Goal: Information Seeking & Learning: Learn about a topic

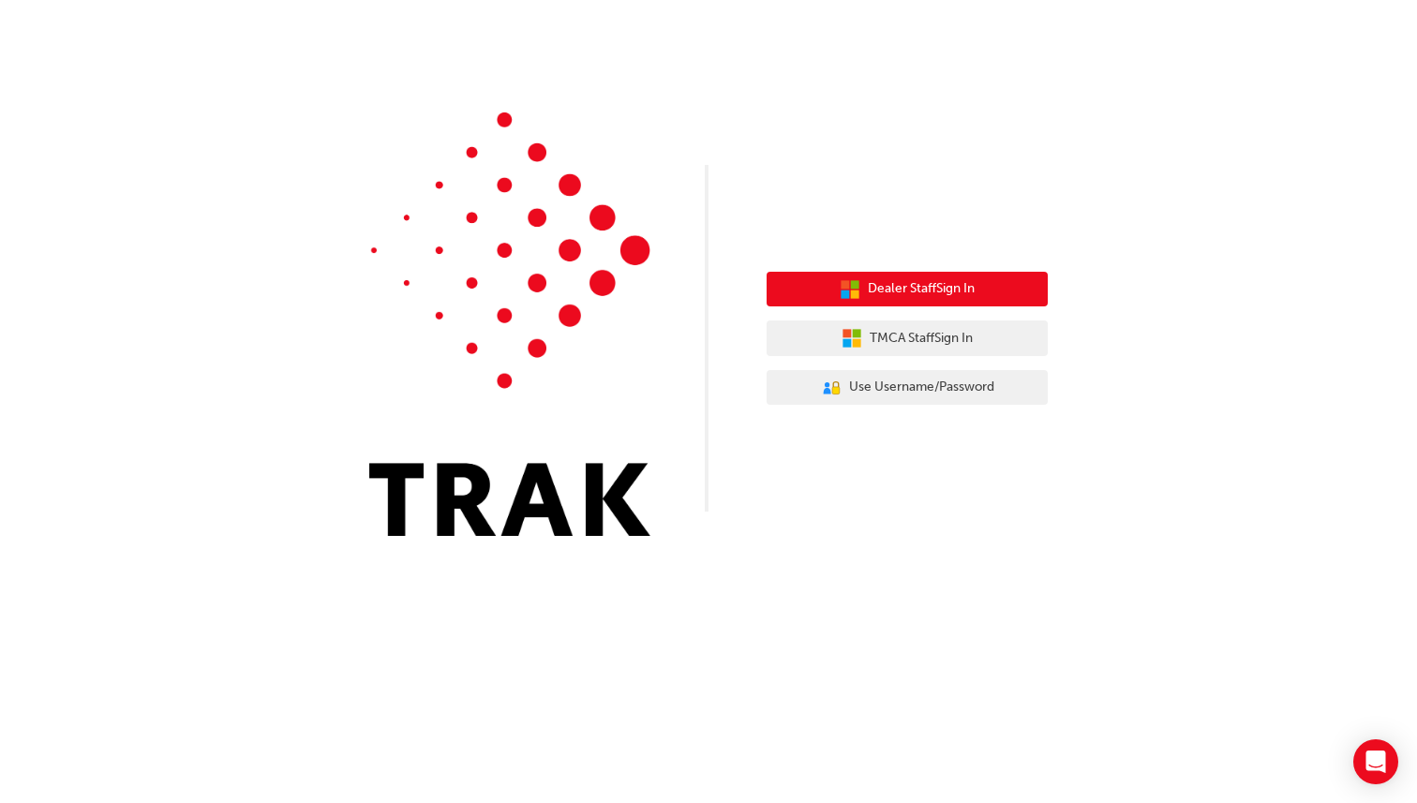
click at [973, 292] on span "Dealer Staff Sign In" at bounding box center [921, 289] width 107 height 22
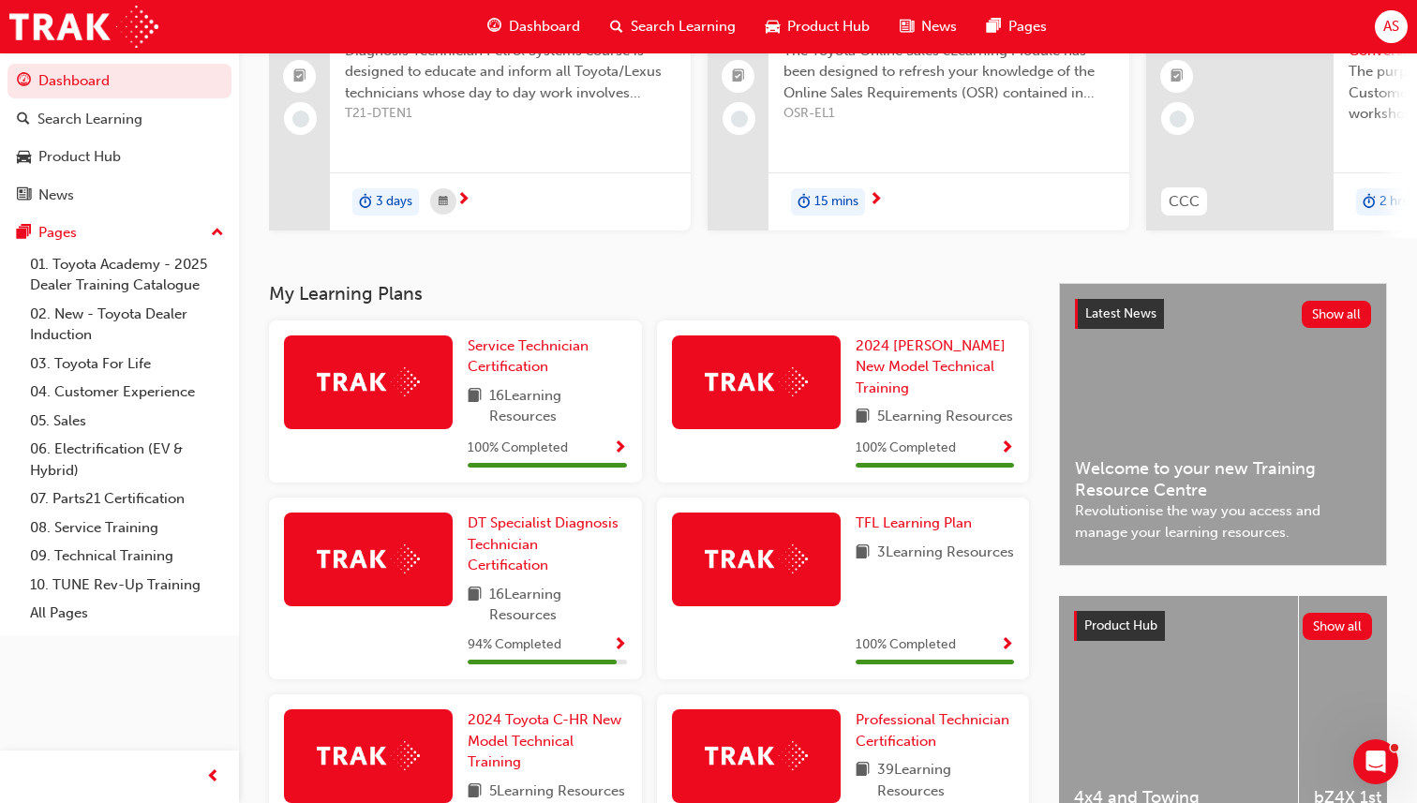
scroll to position [197, 0]
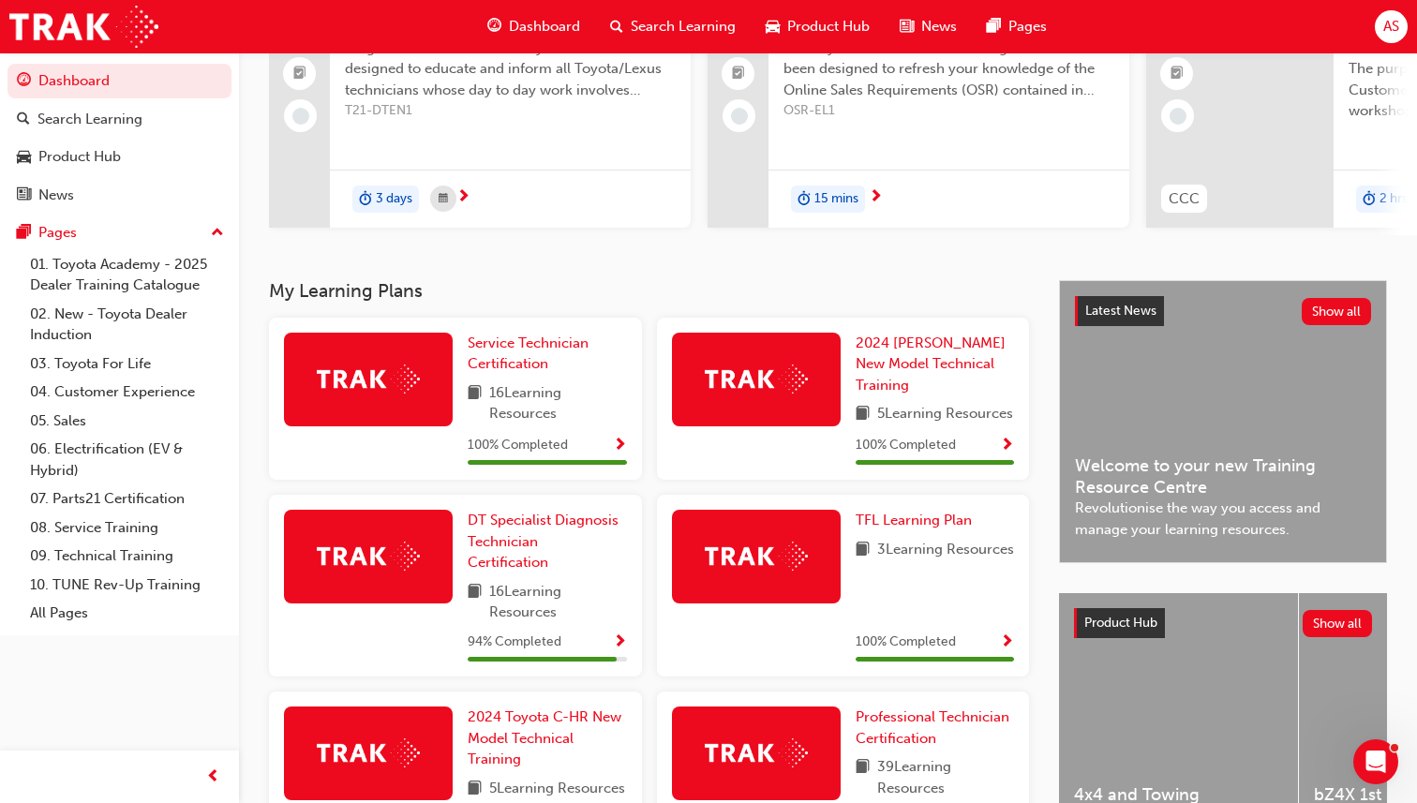
click at [545, 25] on span "Dashboard" at bounding box center [544, 27] width 71 height 22
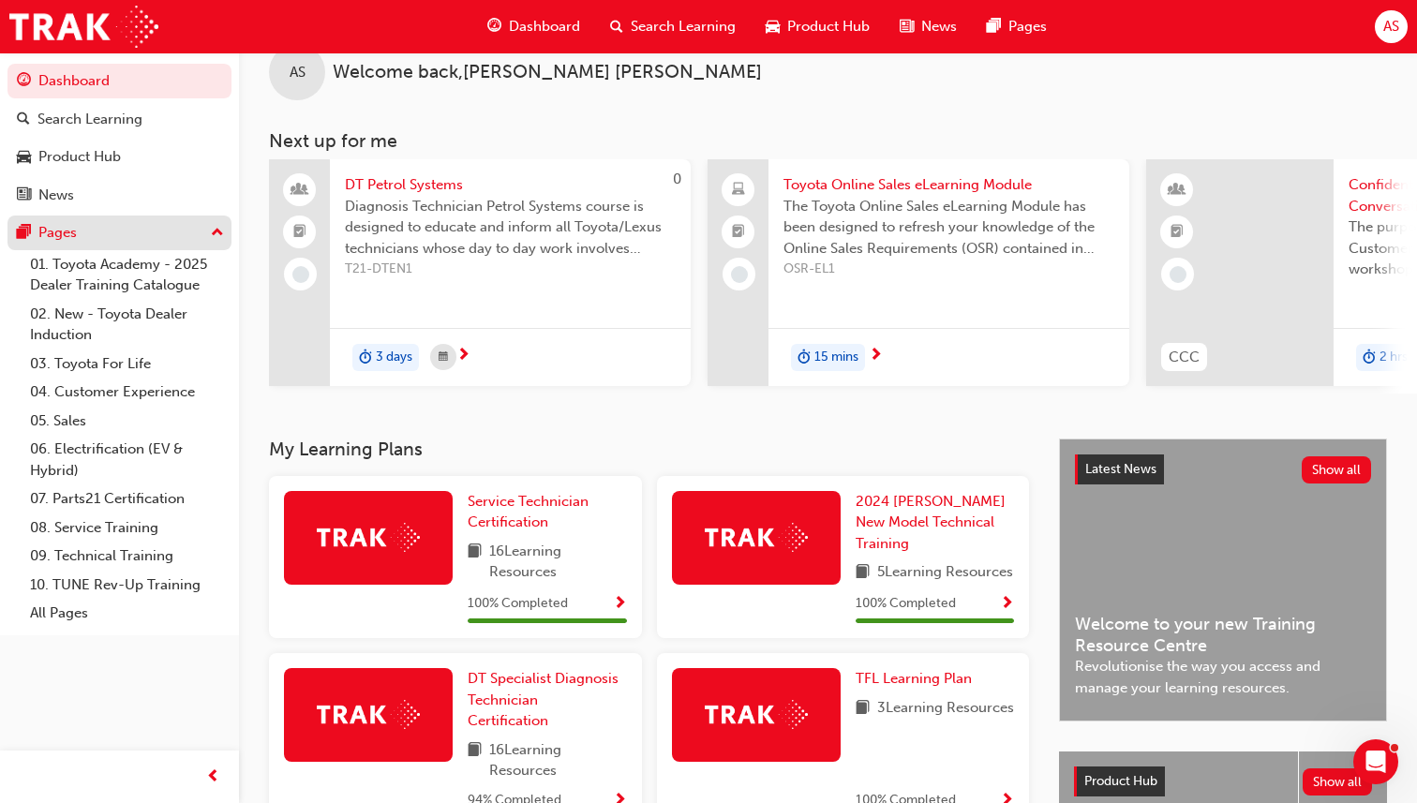
scroll to position [0, 0]
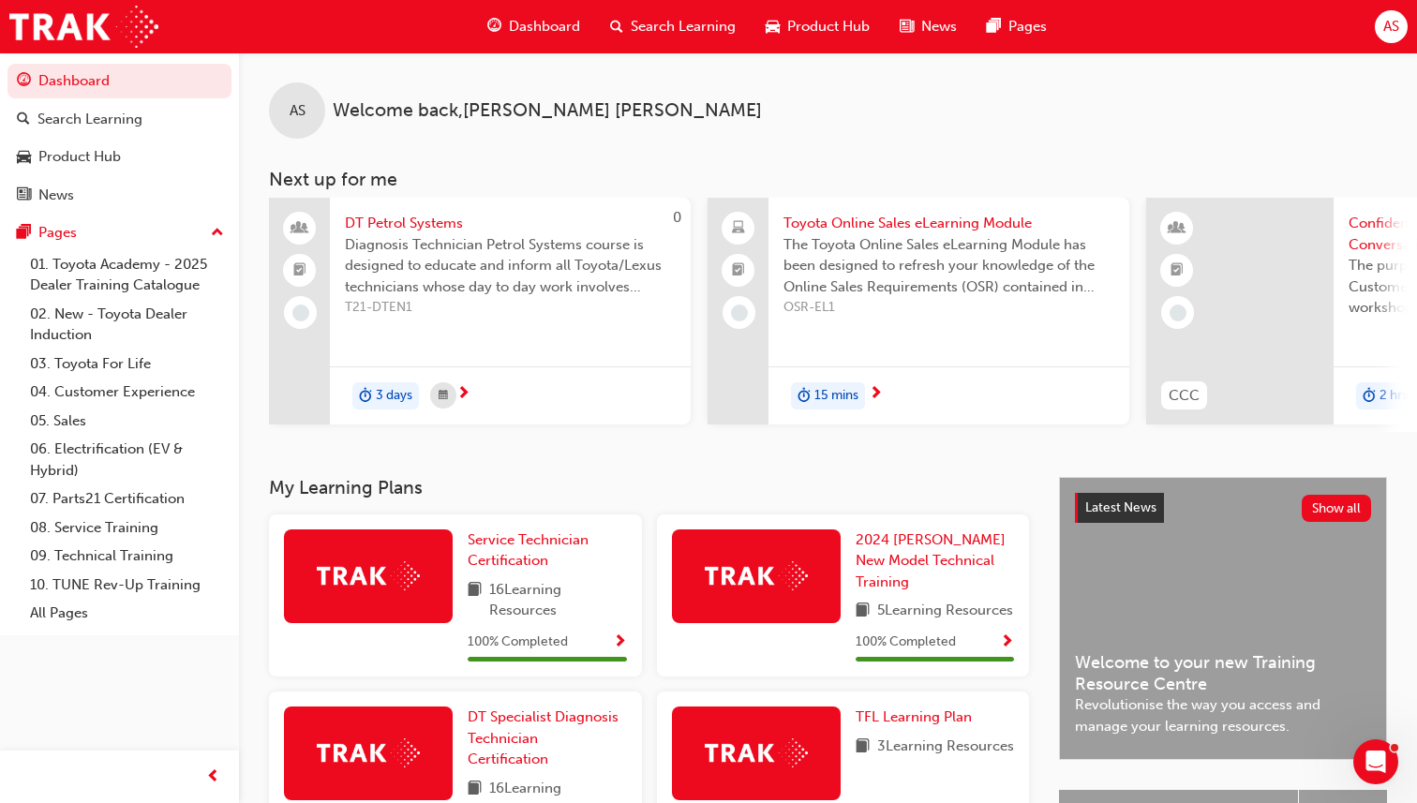
click at [1385, 33] on span "AS" at bounding box center [1391, 27] width 16 height 22
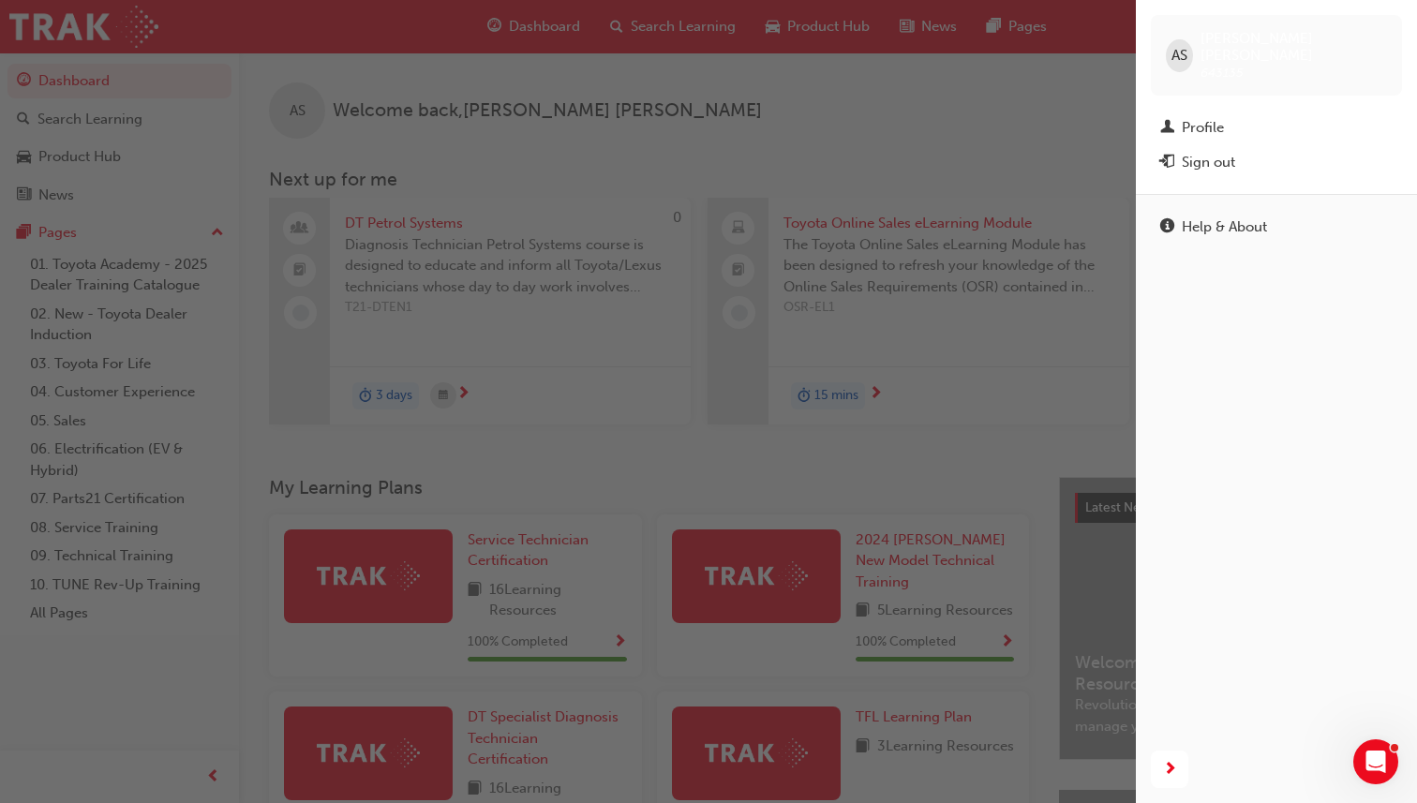
click at [958, 83] on div "button" at bounding box center [568, 401] width 1136 height 803
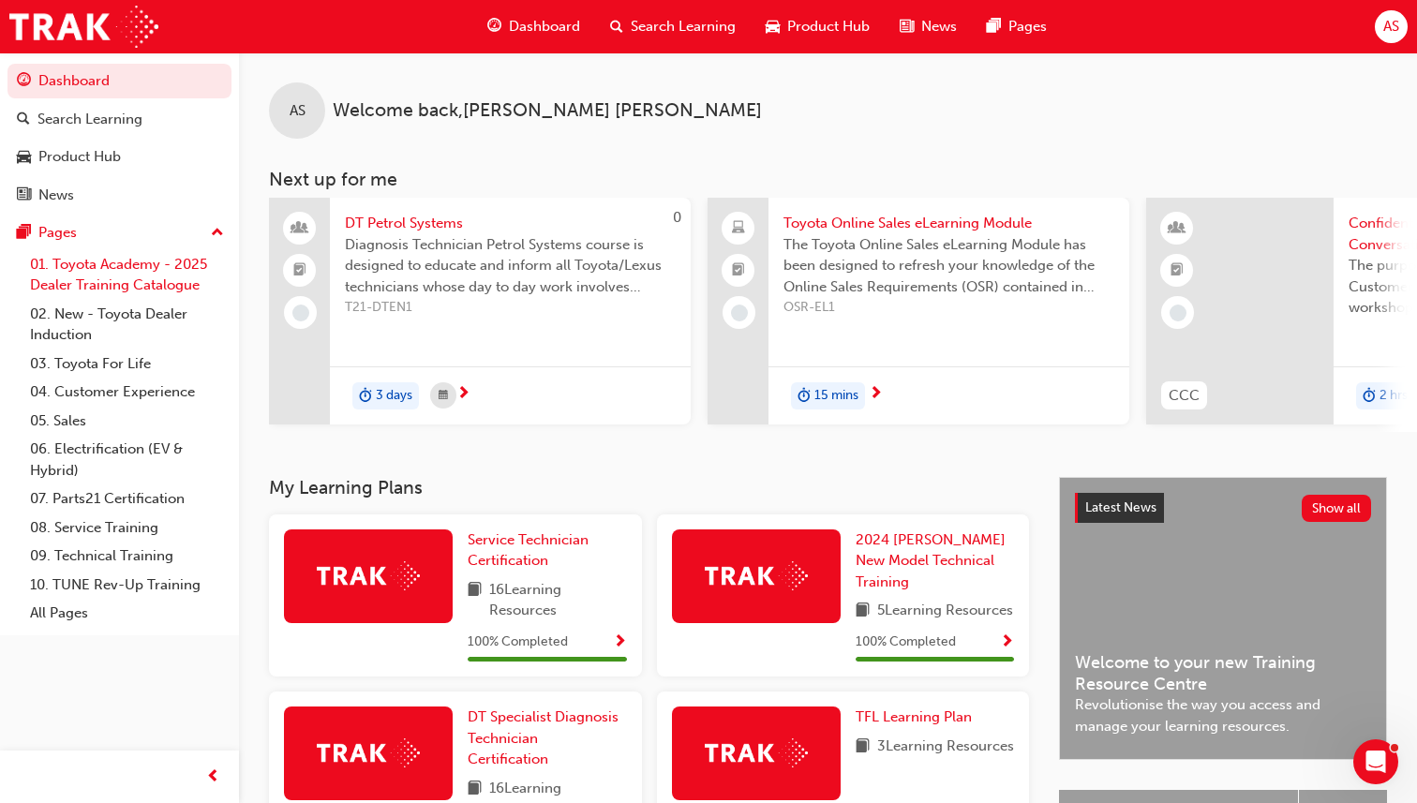
click at [177, 281] on link "01. Toyota Academy - 2025 Dealer Training Catalogue" at bounding box center [126, 275] width 209 height 50
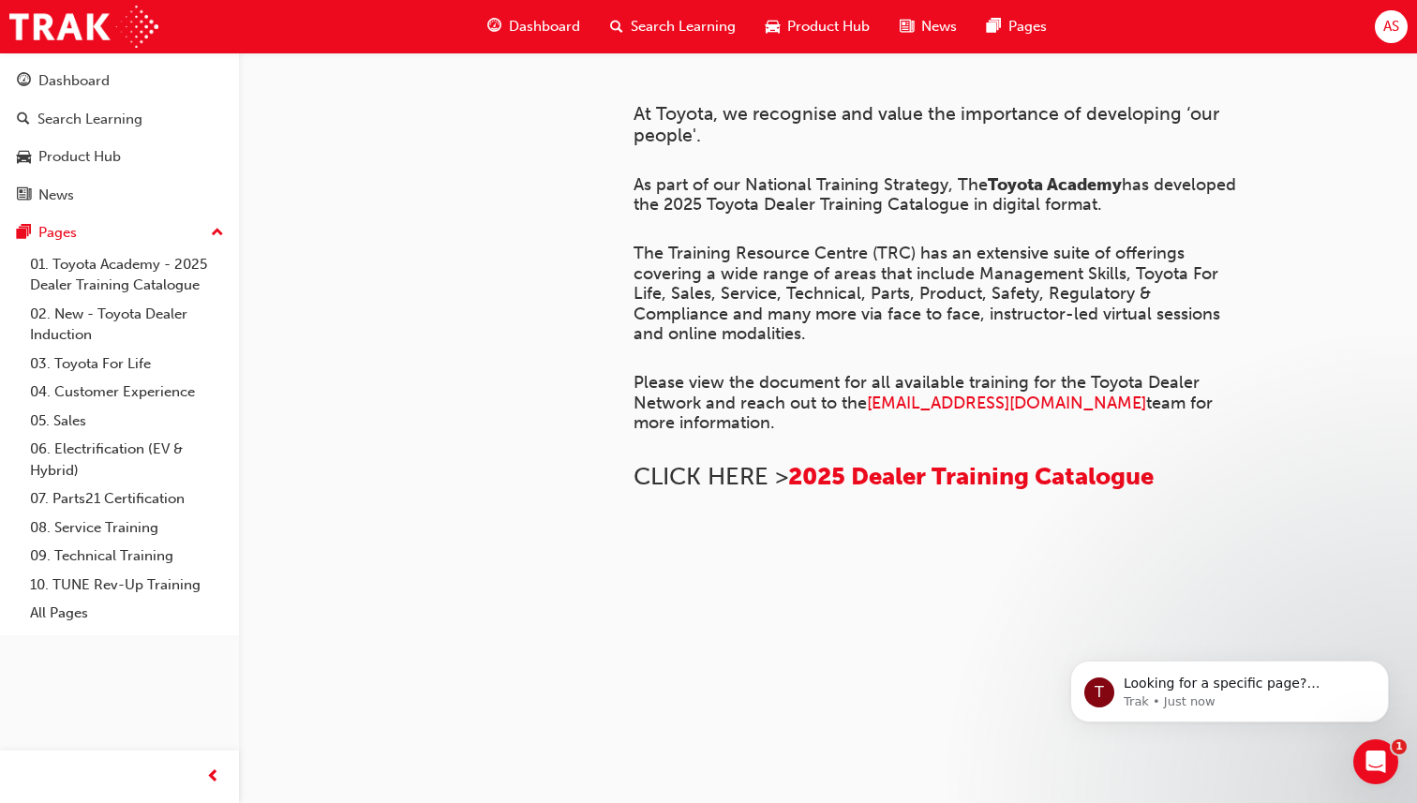
scroll to position [694, 0]
click at [862, 462] on span "2025 Dealer Training Catalogue" at bounding box center [970, 476] width 365 height 29
